Goal: Task Accomplishment & Management: Manage account settings

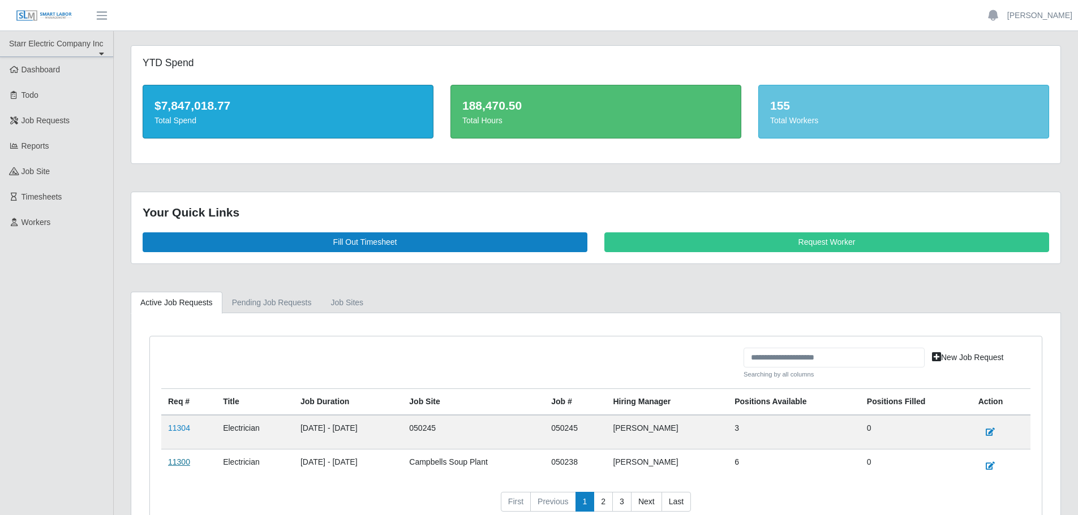
click at [188, 464] on link "11300" at bounding box center [179, 462] width 22 height 9
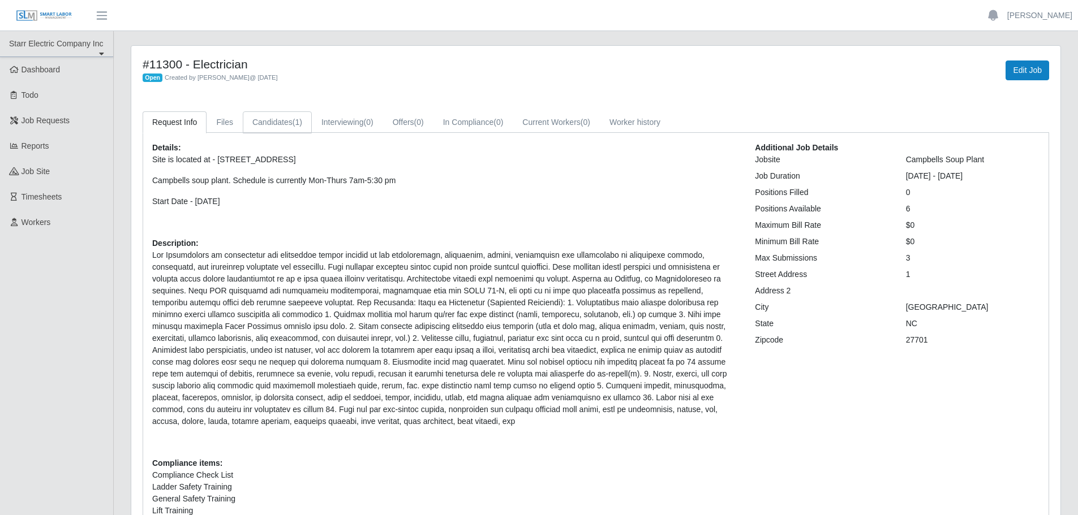
click at [283, 122] on link "Candidates (1)" at bounding box center [277, 122] width 69 height 22
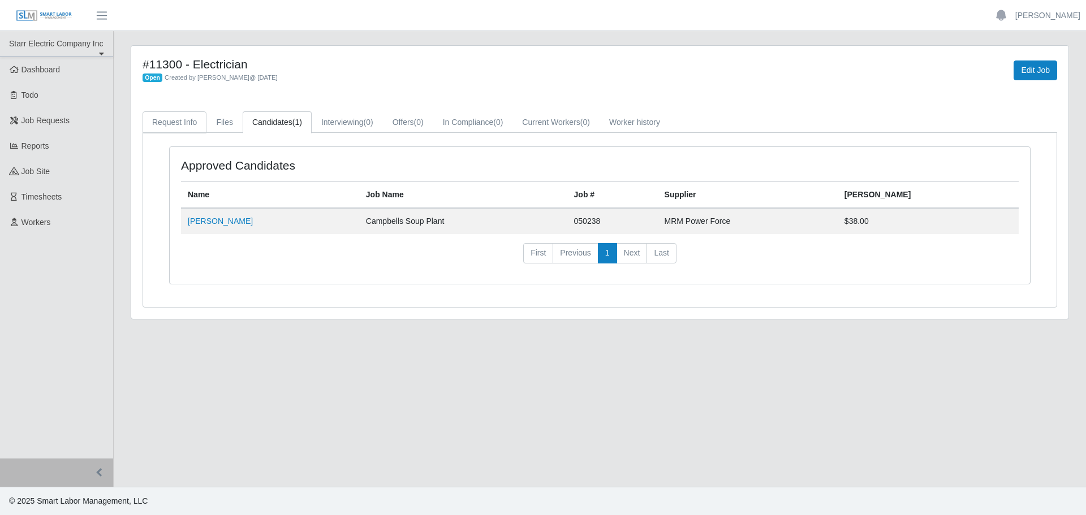
click at [187, 124] on link "Request Info" at bounding box center [175, 122] width 64 height 22
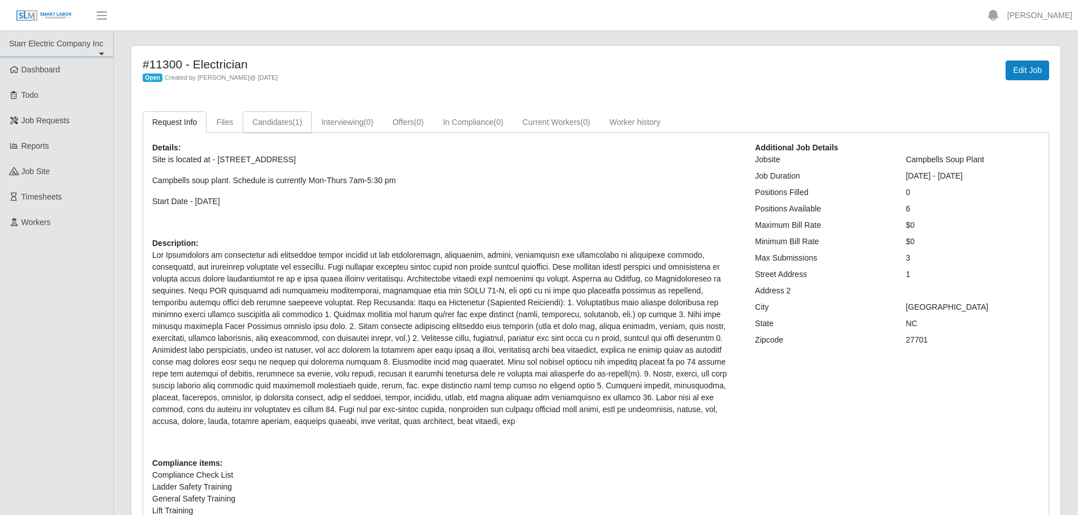
click at [264, 126] on link "Candidates (1)" at bounding box center [277, 122] width 69 height 22
